Goal: Navigation & Orientation: Find specific page/section

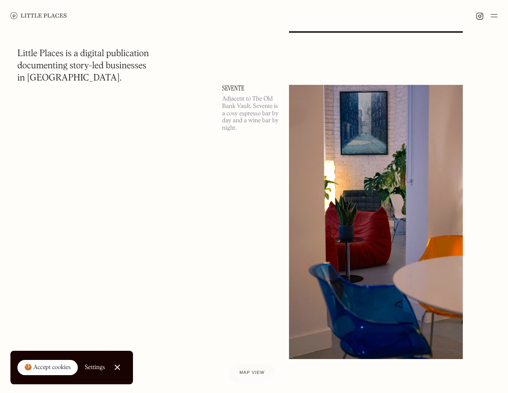
scroll to position [31294, 0]
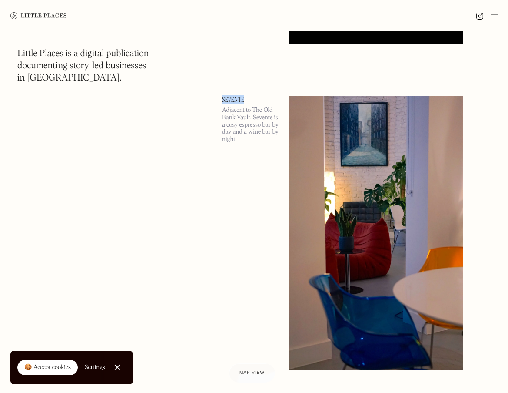
drag, startPoint x: 224, startPoint y: 98, endPoint x: 250, endPoint y: 100, distance: 25.3
copy link "Sevente"
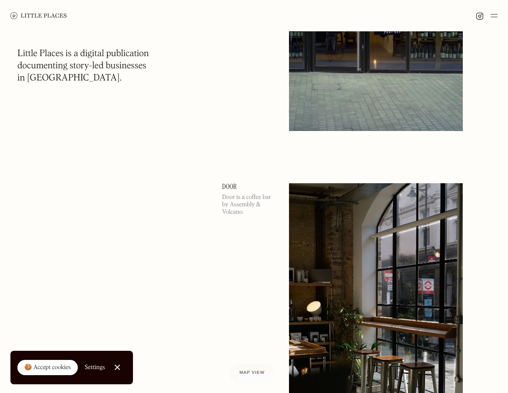
scroll to position [31902, 0]
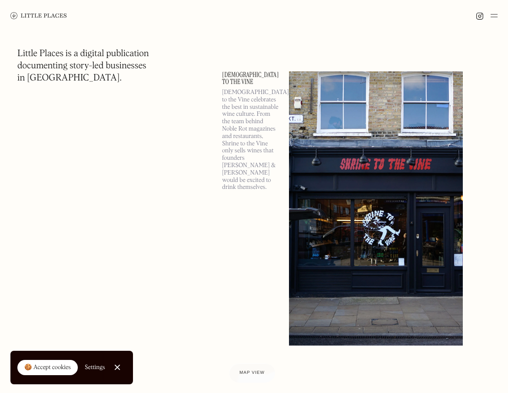
scroll to position [34729, 0]
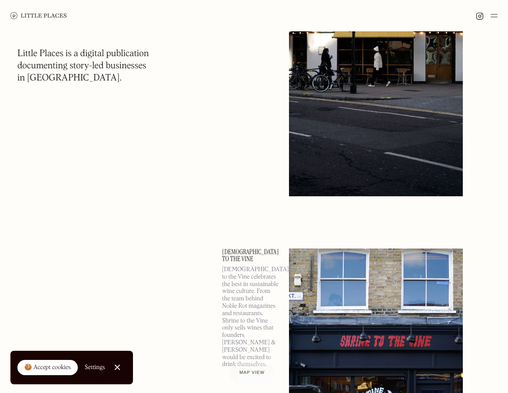
click at [497, 20] on img at bounding box center [494, 15] width 7 height 10
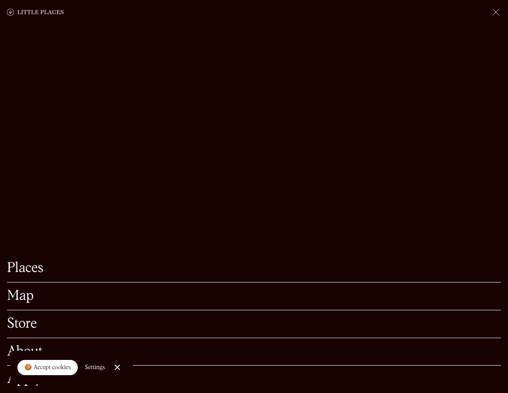
click at [33, 289] on link "Map" at bounding box center [254, 295] width 494 height 13
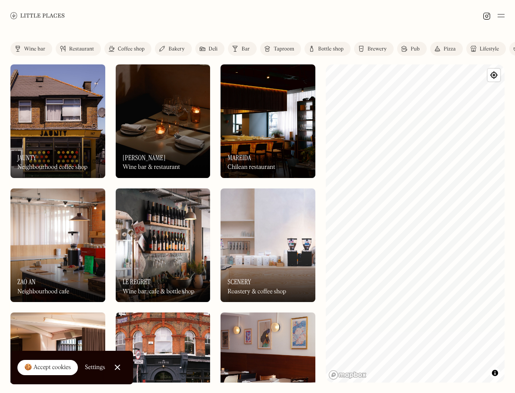
click at [94, 251] on img at bounding box center [57, 244] width 95 height 113
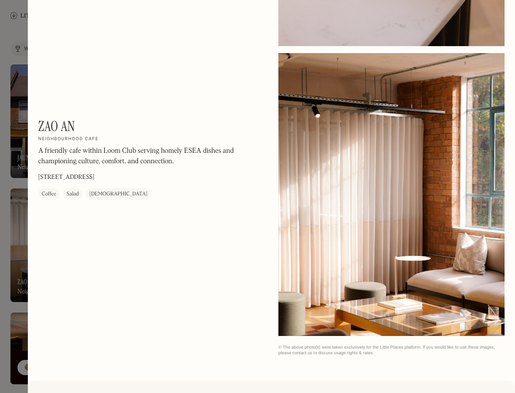
scroll to position [1005, 0]
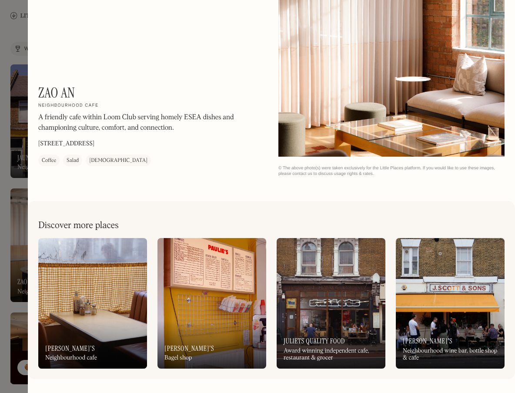
click at [21, 30] on div at bounding box center [257, 196] width 515 height 393
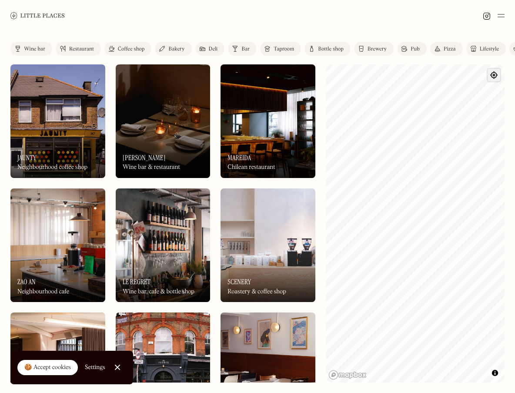
click at [497, 80] on span "Find my location" at bounding box center [493, 75] width 13 height 13
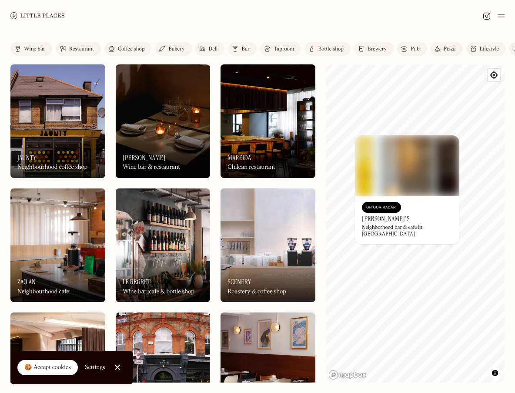
drag, startPoint x: 408, startPoint y: 172, endPoint x: 389, endPoint y: 169, distance: 19.4
click at [389, 169] on img at bounding box center [407, 165] width 104 height 61
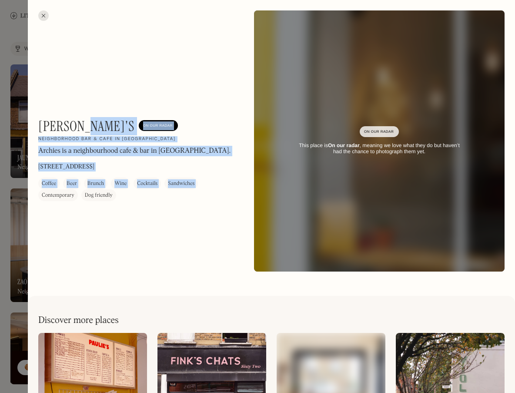
drag, startPoint x: 38, startPoint y: 127, endPoint x: 84, endPoint y: 123, distance: 46.3
click at [84, 123] on div "Archie's On Our Radar Neighborhood bar & cafe in Highgate Archies is a neighbou…" at bounding box center [271, 141] width 487 height 282
click at [145, 99] on div "Archie's On Our Radar Neighborhood bar & cafe in Highgate Archies is a neighbou…" at bounding box center [271, 141] width 487 height 282
drag, startPoint x: 37, startPoint y: 122, endPoint x: 51, endPoint y: 123, distance: 14.8
click at [51, 123] on div "Archie's On Our Radar Neighborhood bar & cafe in Highgate Archies is a neighbou…" at bounding box center [271, 141] width 487 height 282
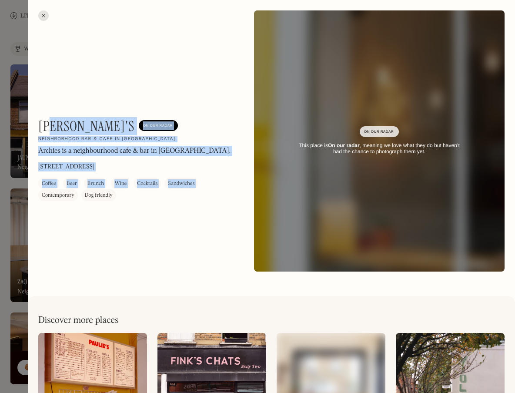
click at [83, 123] on h1 "Archie's" at bounding box center [86, 126] width 96 height 17
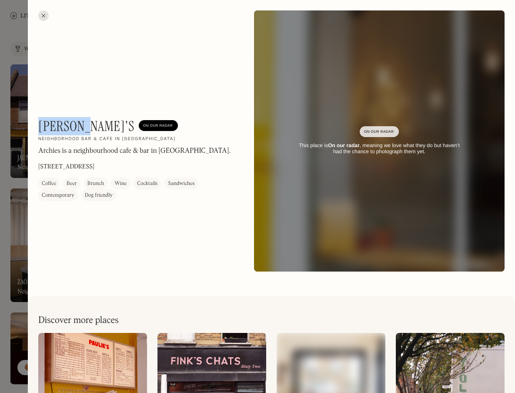
drag, startPoint x: 86, startPoint y: 125, endPoint x: 40, endPoint y: 124, distance: 46.5
click at [40, 124] on div "Archie's On Our Radar" at bounding box center [108, 126] width 140 height 17
copy h1 "Archie's"
click at [42, 17] on div at bounding box center [43, 15] width 10 height 10
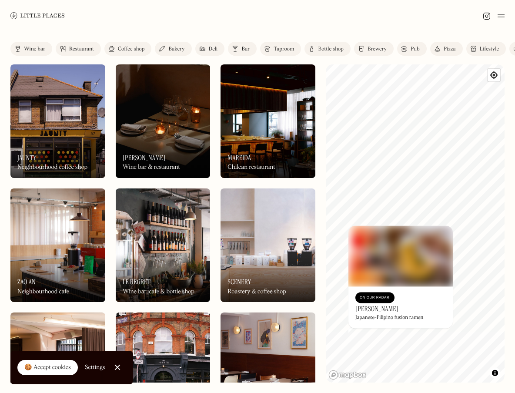
click at [419, 295] on div "On Our Radar Ramo Ramen Japanese-Filipino fusion ramen" at bounding box center [400, 307] width 104 height 42
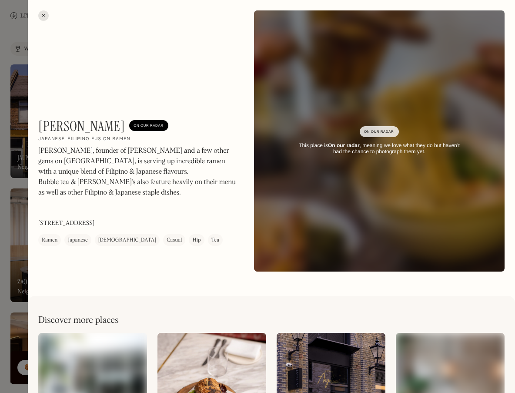
click at [46, 13] on div at bounding box center [43, 15] width 10 height 10
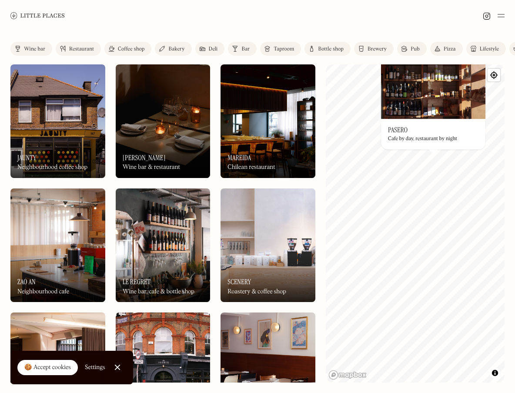
click at [423, 94] on img at bounding box center [433, 88] width 104 height 61
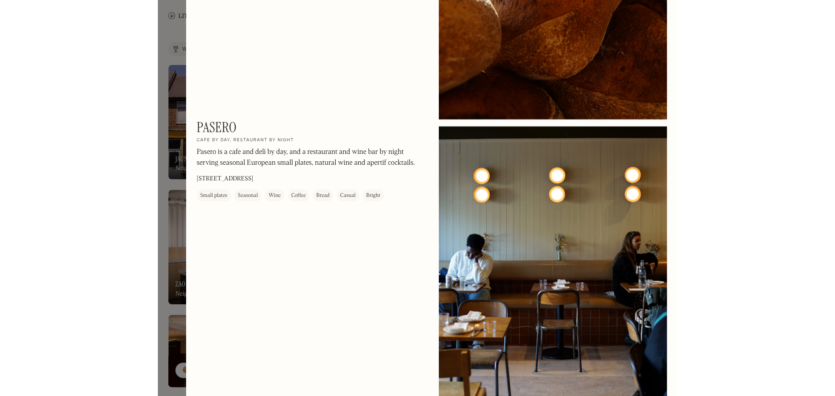
scroll to position [1295, 0]
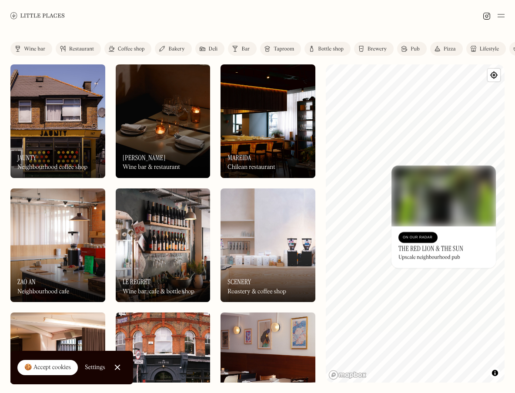
click at [420, 197] on div "© Mapbox © OpenStreetMap Improve this map On Our Radar The Red Lion & The Sun U…" at bounding box center [415, 223] width 179 height 318
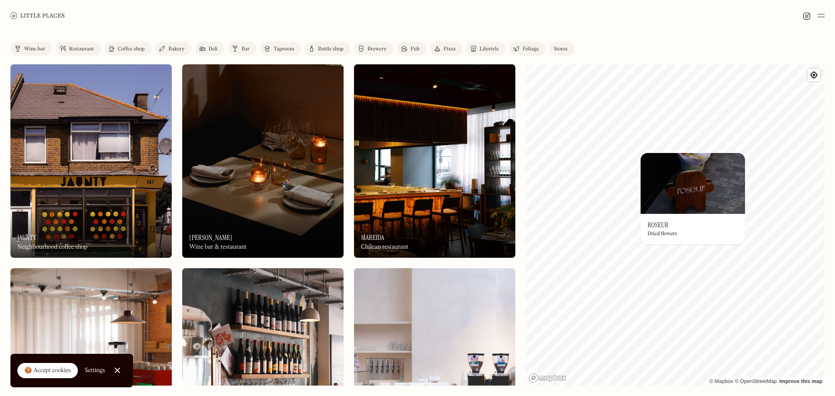
click at [514, 223] on div "On Our Radar Roseur Dried flowers" at bounding box center [692, 229] width 104 height 30
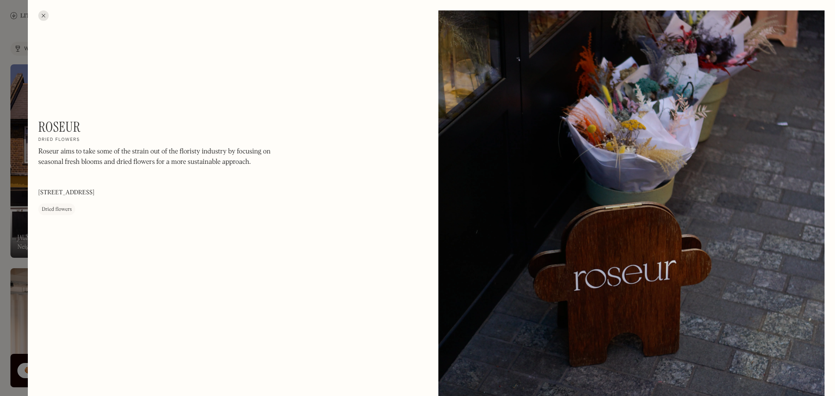
click at [382, 216] on div "Roseur On Our Radar Dried flowers Roseur aims to take some of the strain out of…" at bounding box center [231, 172] width 386 height 107
